Goal: Communication & Community: Answer question/provide support

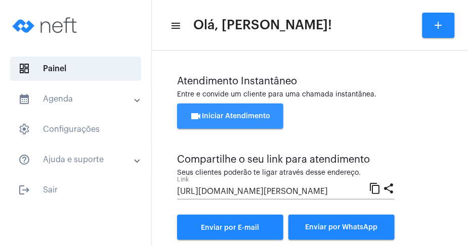
click at [239, 114] on span "videocam Iniciar Atendimento" at bounding box center [230, 116] width 80 height 7
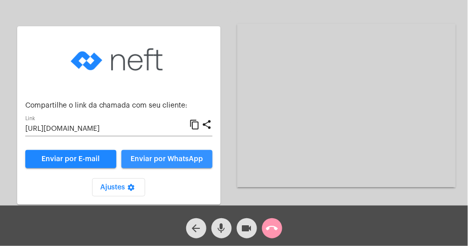
click at [164, 159] on span "Enviar por WhatsApp" at bounding box center [166, 159] width 72 height 7
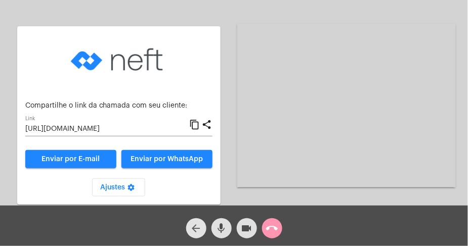
click at [194, 224] on mat-icon "arrow_back" at bounding box center [196, 229] width 12 height 12
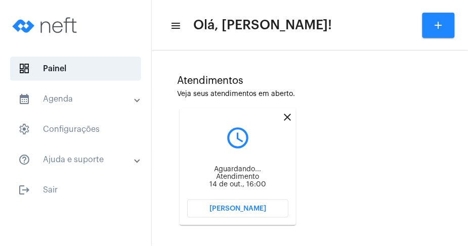
scroll to position [81, 0]
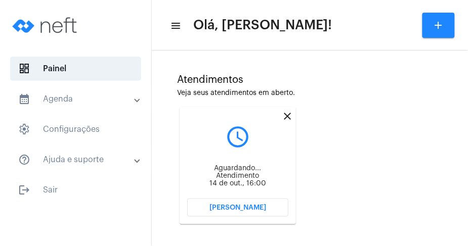
click at [256, 202] on button "[PERSON_NAME]" at bounding box center [237, 208] width 101 height 18
